Goal: Task Accomplishment & Management: Use online tool/utility

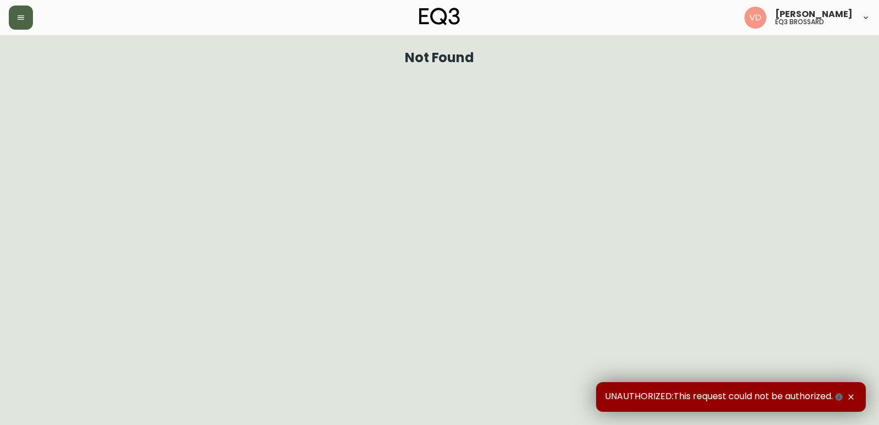
click at [31, 26] on button "button" at bounding box center [21, 17] width 24 height 24
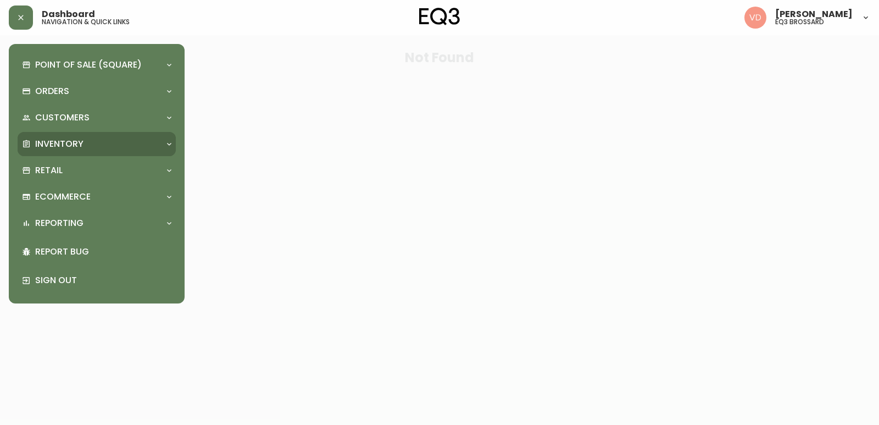
click at [82, 146] on p "Inventory" at bounding box center [59, 144] width 48 height 12
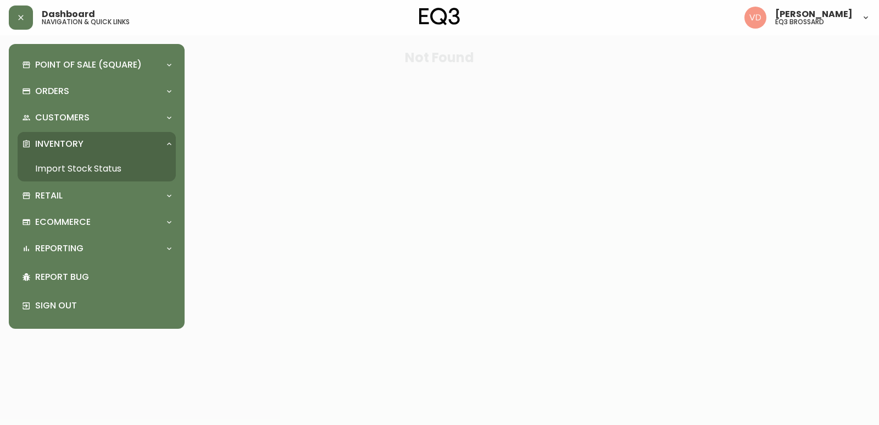
click at [93, 165] on link "Import Stock Status" at bounding box center [97, 168] width 158 height 25
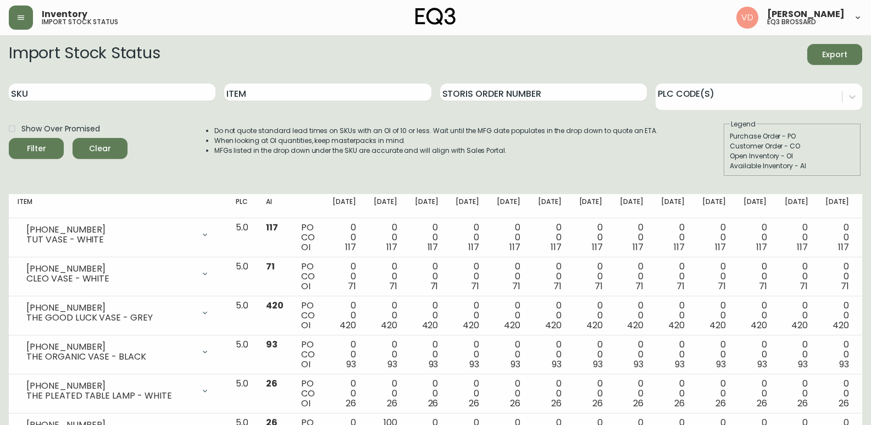
click at [141, 101] on div "SKU" at bounding box center [112, 93] width 207 height 36
click at [139, 99] on input "SKU" at bounding box center [112, 93] width 207 height 18
paste input "[PHONE_NUMBER]"
click at [122, 94] on input "[PHONE_NUMBER]" at bounding box center [112, 93] width 207 height 18
click at [9, 138] on button "Filter" at bounding box center [36, 148] width 55 height 21
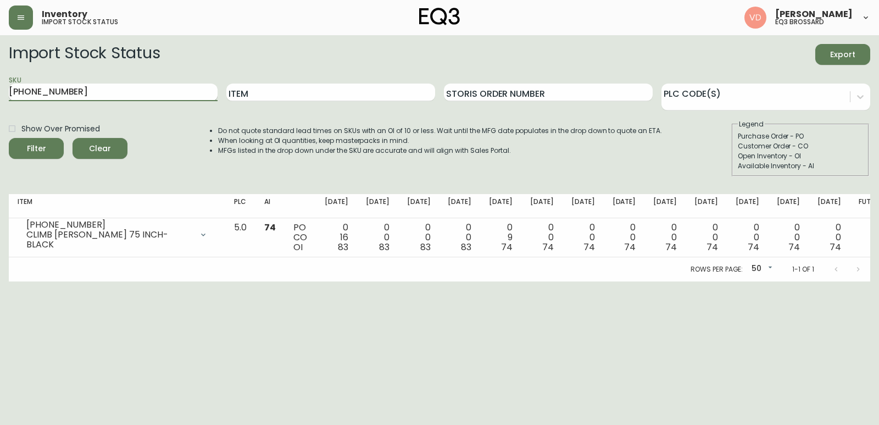
click at [120, 84] on input "[PHONE_NUMBER]" at bounding box center [113, 93] width 209 height 18
click at [135, 94] on input "[PHONE_NUMBER]" at bounding box center [113, 93] width 209 height 18
drag, startPoint x: 135, startPoint y: 94, endPoint x: 0, endPoint y: 74, distance: 136.7
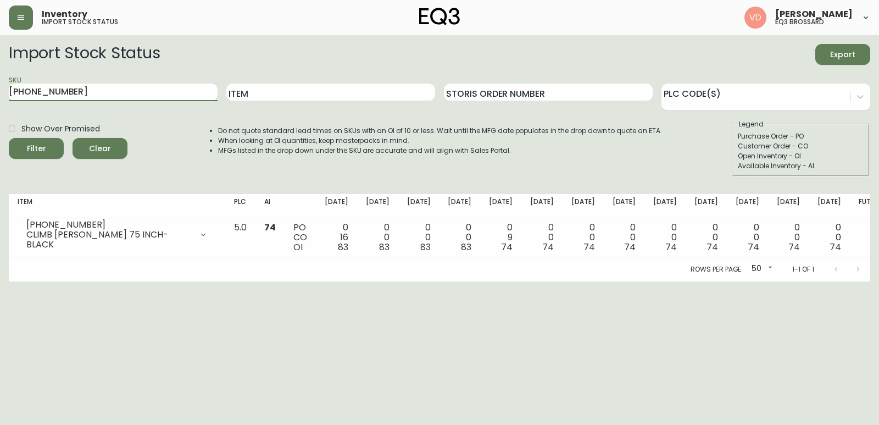
click at [0, 74] on main "Import Stock Status Export SKU [PHONE_NUMBER] Item Storis Order Number PLC Code…" at bounding box center [439, 158] width 879 height 246
paste input "2-13"
paste input "[PHONE_NUMBER]"
click at [164, 91] on input "[PHONE_NUMBER]" at bounding box center [113, 93] width 209 height 18
click at [9, 138] on button "Filter" at bounding box center [36, 148] width 55 height 21
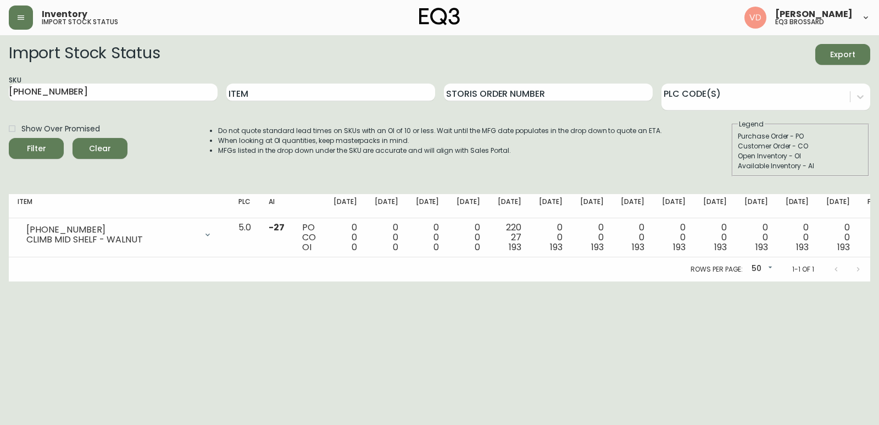
click at [340, 281] on html "Inventory import stock status [PERSON_NAME] eq3 [PERSON_NAME] Import Stock Stat…" at bounding box center [439, 140] width 879 height 281
drag, startPoint x: 155, startPoint y: 92, endPoint x: 63, endPoint y: 99, distance: 93.1
click at [63, 99] on input "[PHONE_NUMBER]" at bounding box center [113, 93] width 209 height 18
drag, startPoint x: 121, startPoint y: 95, endPoint x: 0, endPoint y: 76, distance: 122.4
click at [0, 76] on main "Import Stock Status Export SKU [PHONE_NUMBER] Item Storis Order Number PLC Code…" at bounding box center [439, 158] width 879 height 246
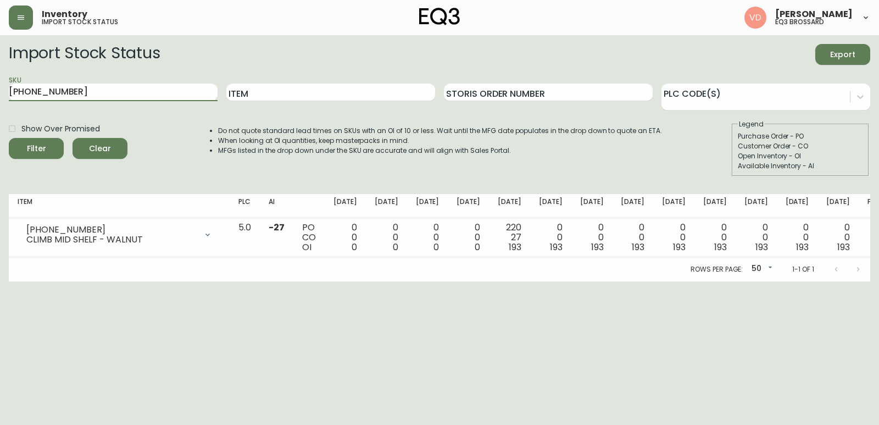
paste input "3"
click at [118, 86] on input "[PHONE_NUMBER]" at bounding box center [113, 93] width 209 height 18
click at [9, 138] on button "Filter" at bounding box center [36, 148] width 55 height 21
drag, startPoint x: 96, startPoint y: 88, endPoint x: 0, endPoint y: 73, distance: 97.5
click at [0, 73] on main "Import Stock Status Export SKU [PHONE_NUMBER] Item Storis Order Number PLC Code…" at bounding box center [439, 158] width 879 height 246
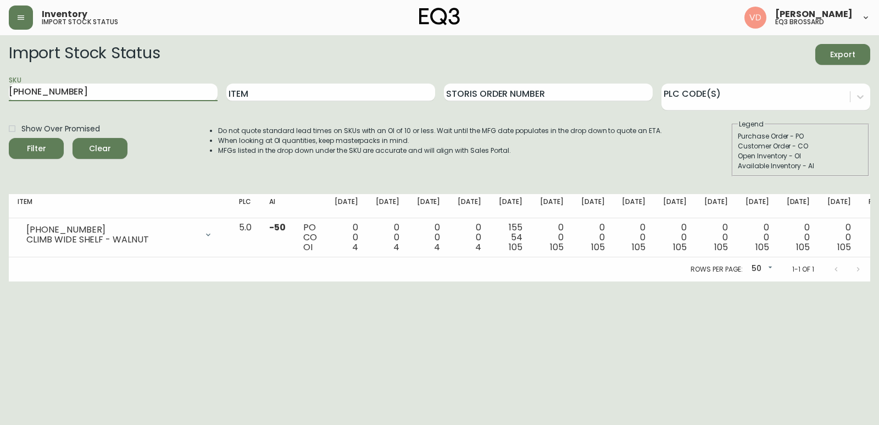
paste input "[PHONE_NUMBER]"
type input "[PHONE_NUMBER]"
click at [9, 138] on button "Filter" at bounding box center [36, 148] width 55 height 21
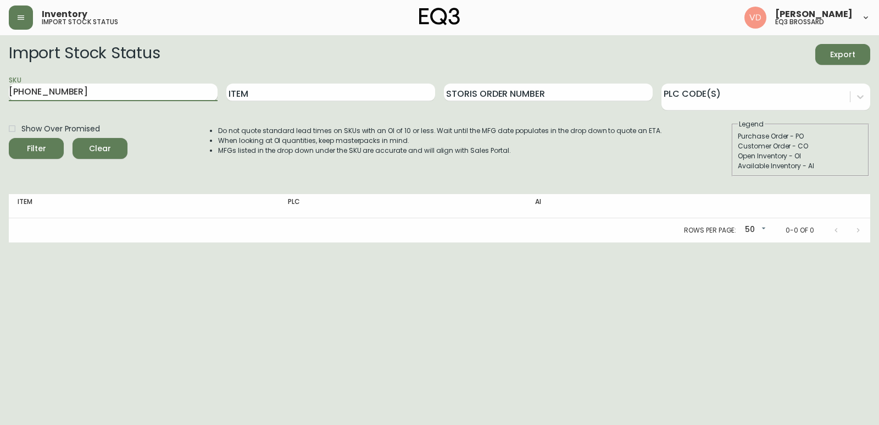
click at [124, 96] on input "[PHONE_NUMBER]" at bounding box center [113, 93] width 209 height 18
drag, startPoint x: 116, startPoint y: 93, endPoint x: 0, endPoint y: 90, distance: 116.0
click at [0, 90] on main "Import Stock Status Export SKU [PHONE_NUMBER] Item Storis Order Number PLC Code…" at bounding box center [439, 138] width 879 height 207
click at [9, 138] on button "Filter" at bounding box center [36, 148] width 55 height 21
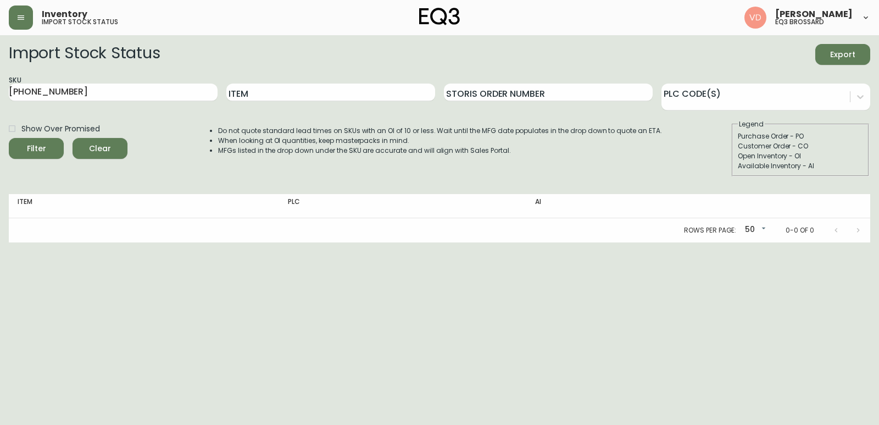
click at [34, 16] on div "Inventory import stock status" at bounding box center [152, 17] width 287 height 24
click at [10, 15] on button "button" at bounding box center [21, 17] width 24 height 24
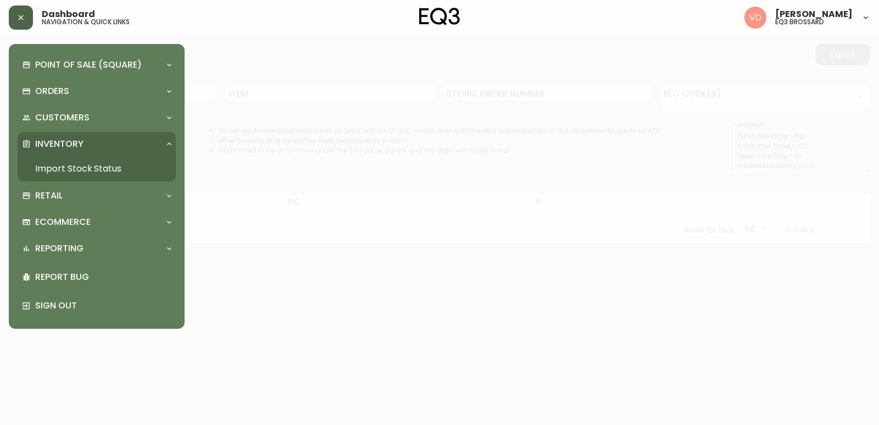
click at [30, 22] on button "button" at bounding box center [21, 17] width 24 height 24
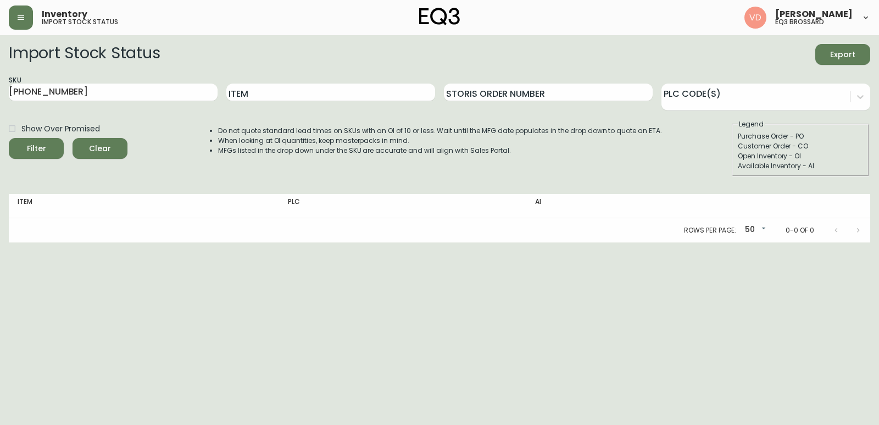
click at [19, 3] on div "Inventory import stock status [PERSON_NAME] eq3 [PERSON_NAME]" at bounding box center [439, 17] width 861 height 35
click at [23, 15] on icon "button" at bounding box center [21, 17] width 7 height 4
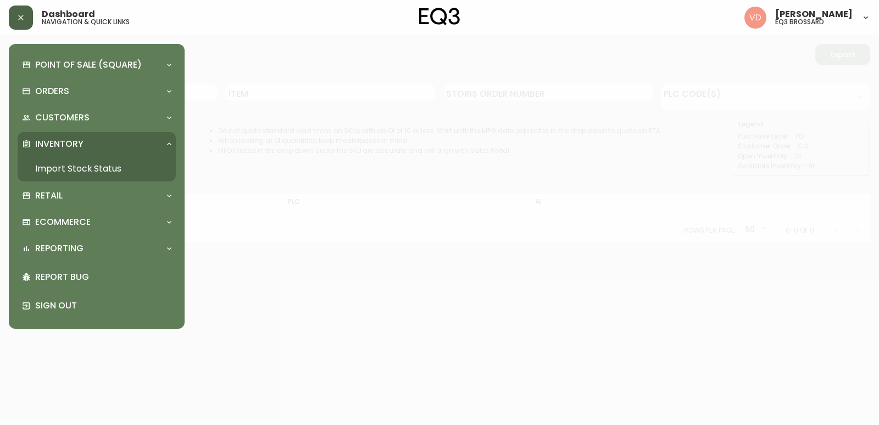
click at [48, 165] on link "Import Stock Status" at bounding box center [97, 168] width 158 height 25
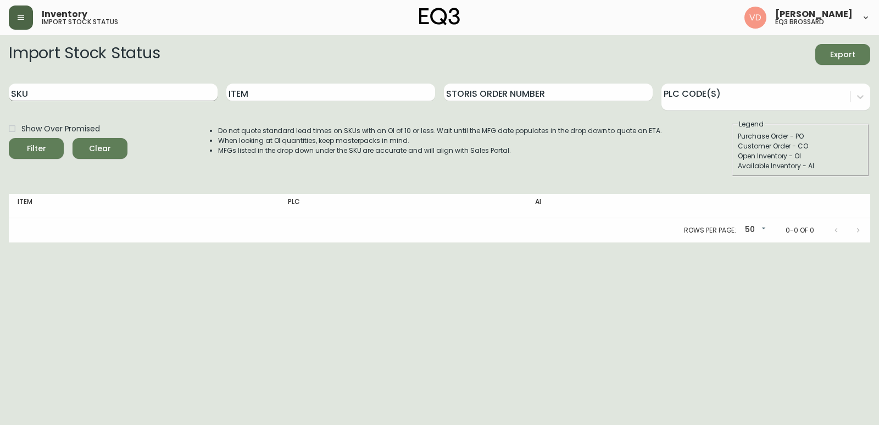
click at [90, 97] on input "SKU" at bounding box center [113, 93] width 209 height 18
paste input "[PHONE_NUMBER]"
type input "[PHONE_NUMBER]"
click at [9, 138] on button "Filter" at bounding box center [36, 148] width 55 height 21
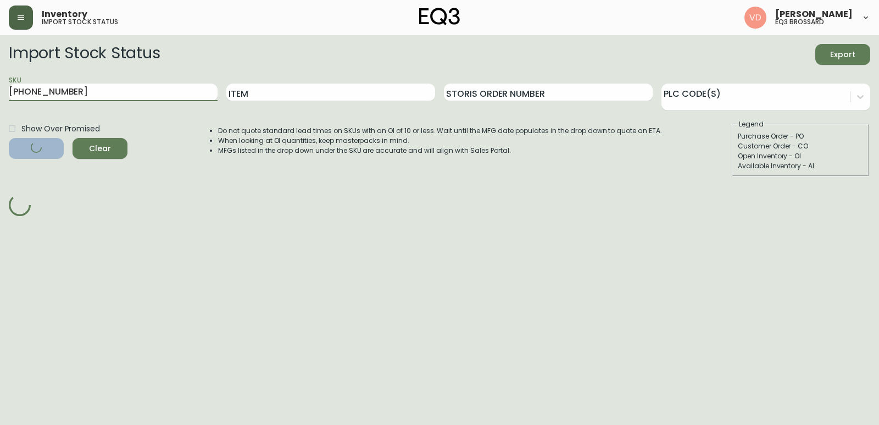
click at [9, 138] on button "Filter" at bounding box center [36, 148] width 55 height 21
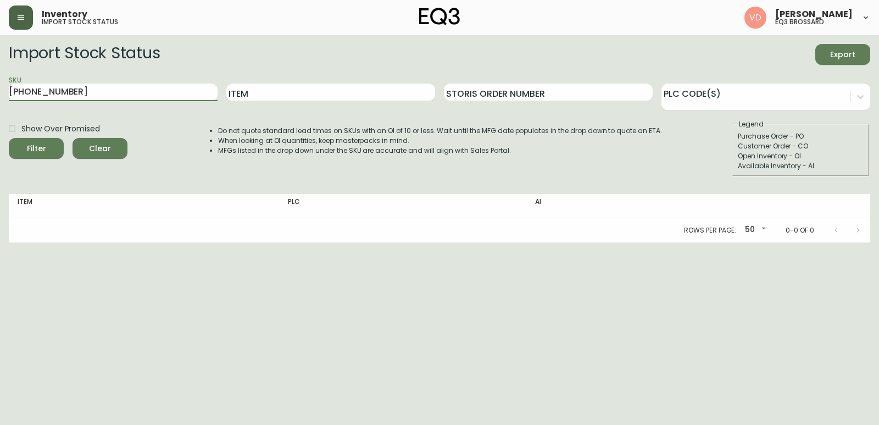
click at [9, 138] on button "Filter" at bounding box center [36, 148] width 55 height 21
